Goal: Task Accomplishment & Management: Use online tool/utility

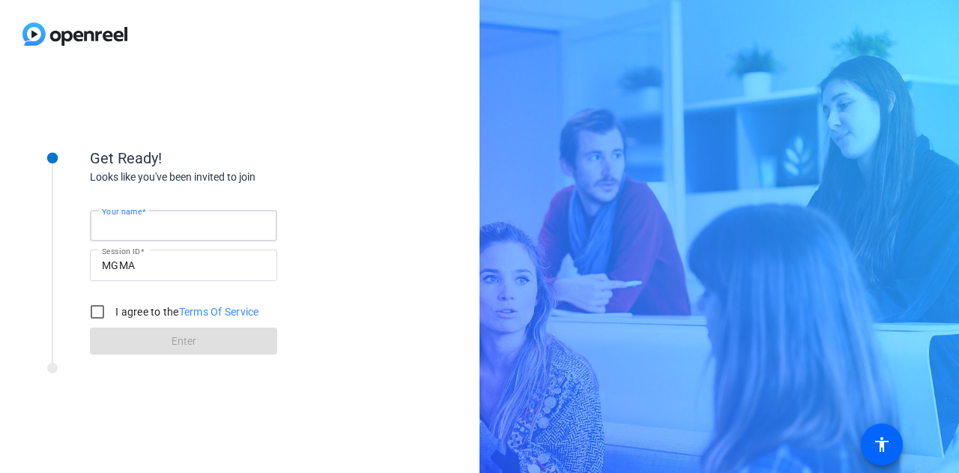
click at [184, 225] on input "Your name" at bounding box center [183, 225] width 163 height 18
type input "[PERSON_NAME]"
click at [250, 269] on input "MGMA" at bounding box center [183, 265] width 163 height 18
click at [103, 312] on input "I agree to the Terms Of Service" at bounding box center [97, 312] width 30 height 30
checkbox input "true"
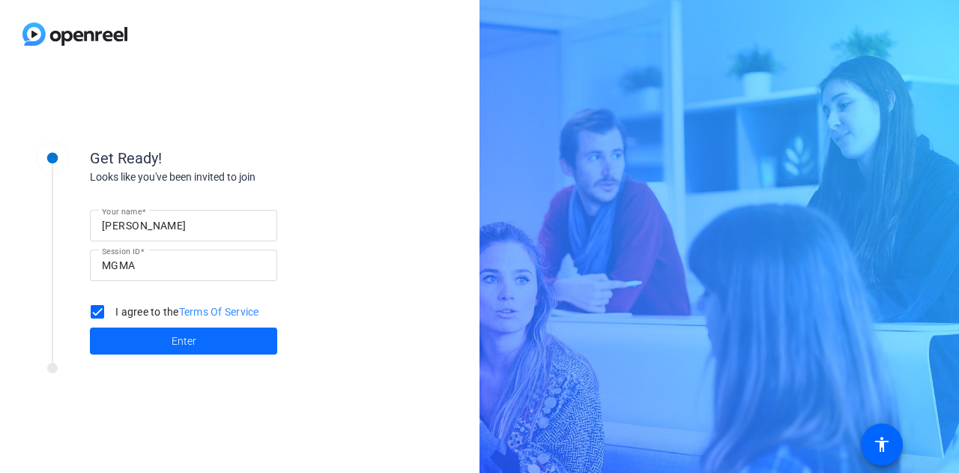
click at [147, 341] on span at bounding box center [183, 341] width 187 height 36
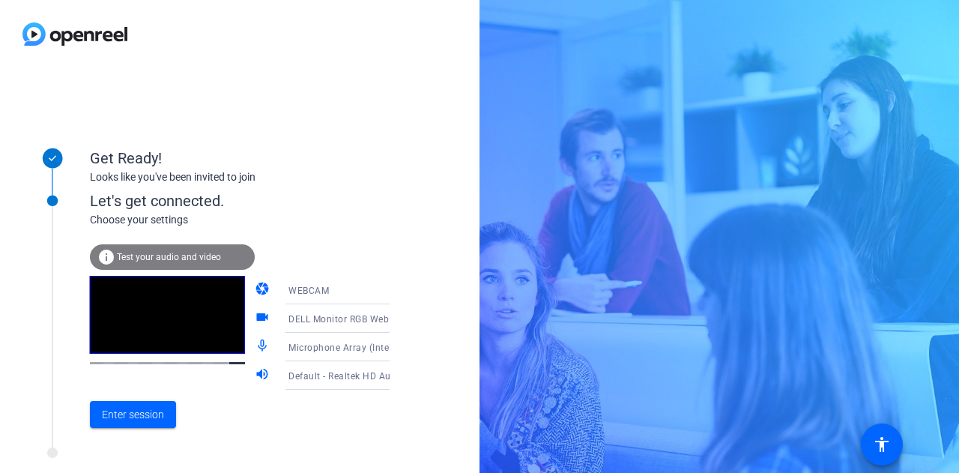
click at [124, 435] on div "Enter session" at bounding box center [255, 413] width 330 height 49
click at [124, 413] on span "Enter session" at bounding box center [133, 415] width 62 height 16
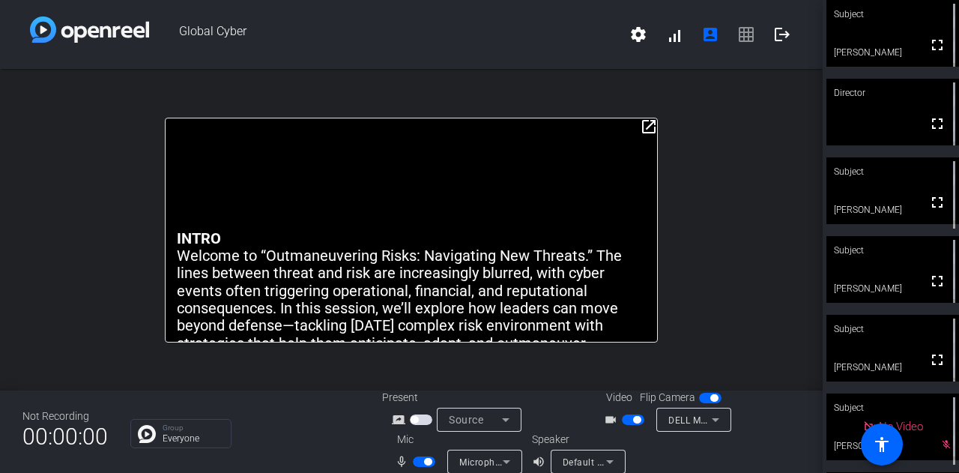
click at [652, 113] on div "open_in_new INTRO Welcome to “Outmaneuvering Risks: Navigating New Threats.” Th…" at bounding box center [411, 229] width 822 height 321
